Goal: Check status: Check status

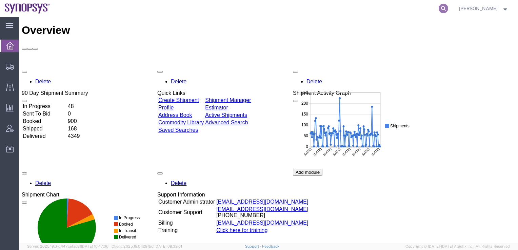
click at [448, 6] on icon at bounding box center [443, 8] width 9 height 9
paste input "56890440"
type input "56890440"
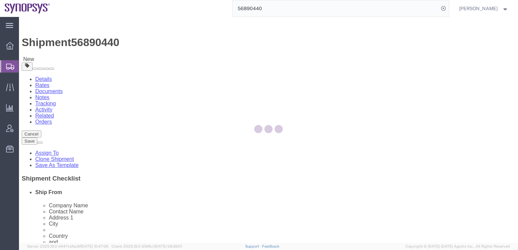
select select
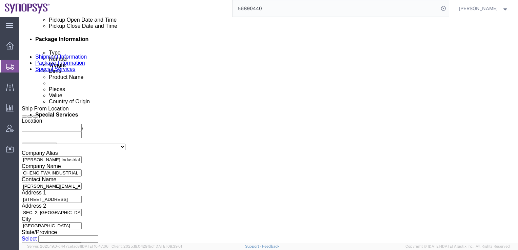
scroll to position [349, 0]
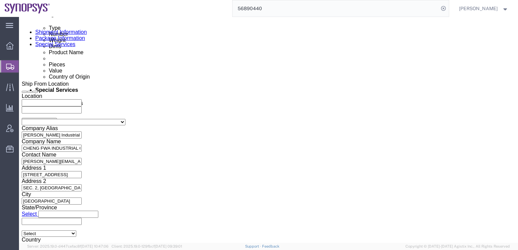
click button "Continue"
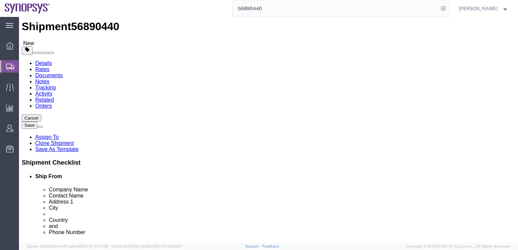
scroll to position [2, 0]
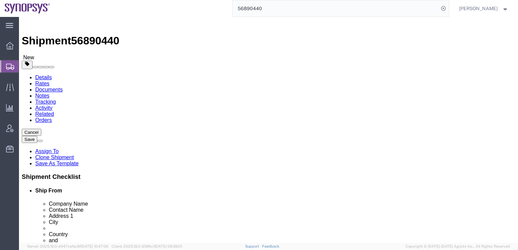
click h4 "200 x Carton(s)"
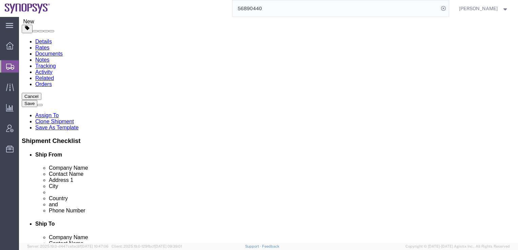
scroll to position [0, 0]
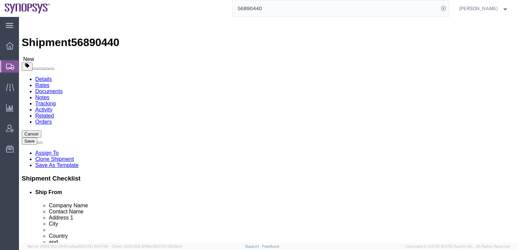
click button "Continue"
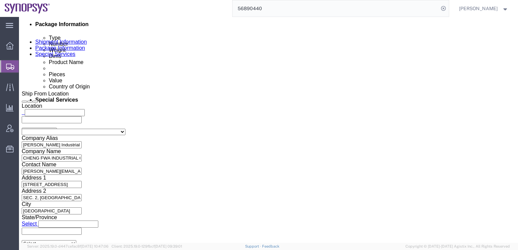
scroll to position [354, 0]
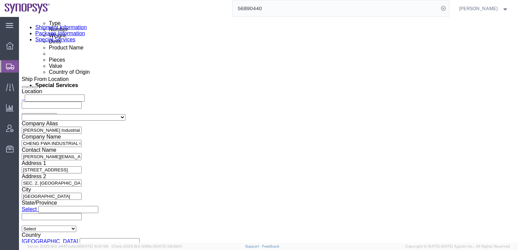
click select "Select Carriage Insurance Paid Carriage Paid To Cost and Freight Cost Insurance…"
select select "EXW"
click select "Select Carriage Insurance Paid Carriage Paid To Cost and Freight Cost Insurance…"
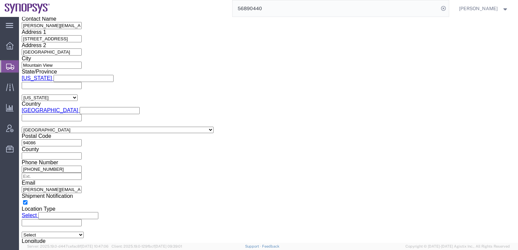
scroll to position [897, 0]
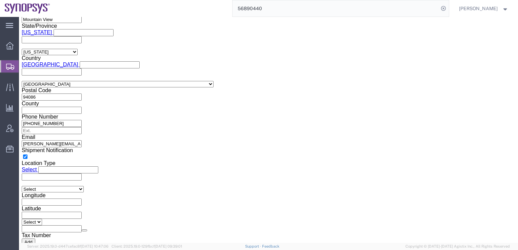
click button "Rate Shipment"
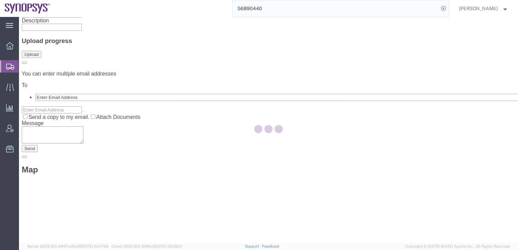
scroll to position [0, 0]
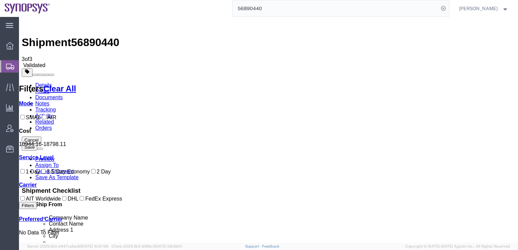
click at [63, 95] on link "Documents" at bounding box center [48, 98] width 27 height 6
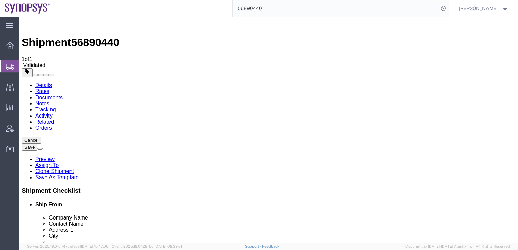
click at [47, 82] on link "Details" at bounding box center [43, 85] width 17 height 6
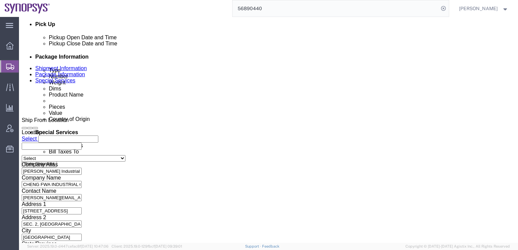
scroll to position [362, 0]
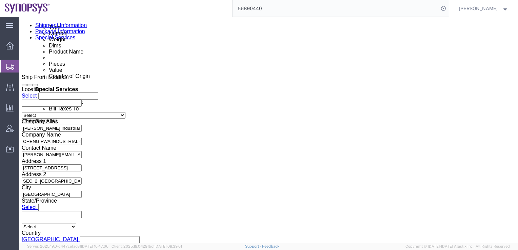
click button "Continue"
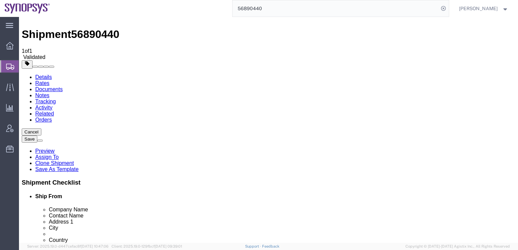
scroll to position [4, 0]
